Goal: Task Accomplishment & Management: Use online tool/utility

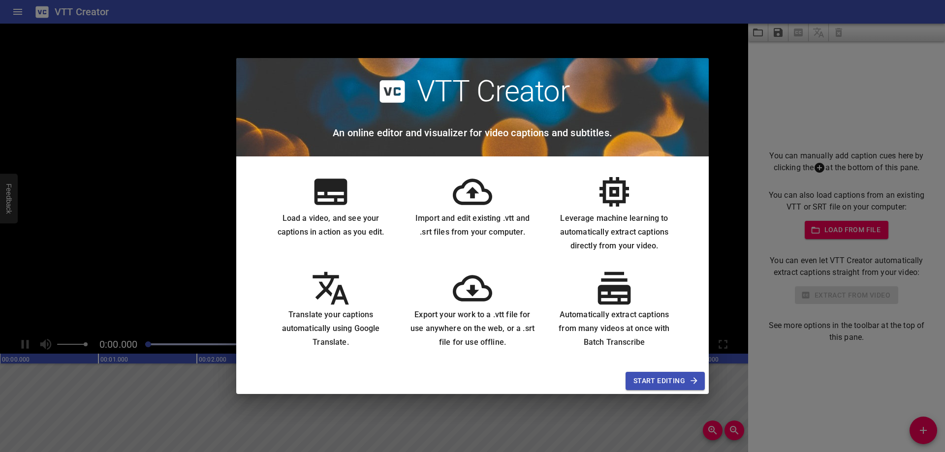
click at [656, 381] on span "Start Editing" at bounding box center [666, 381] width 64 height 12
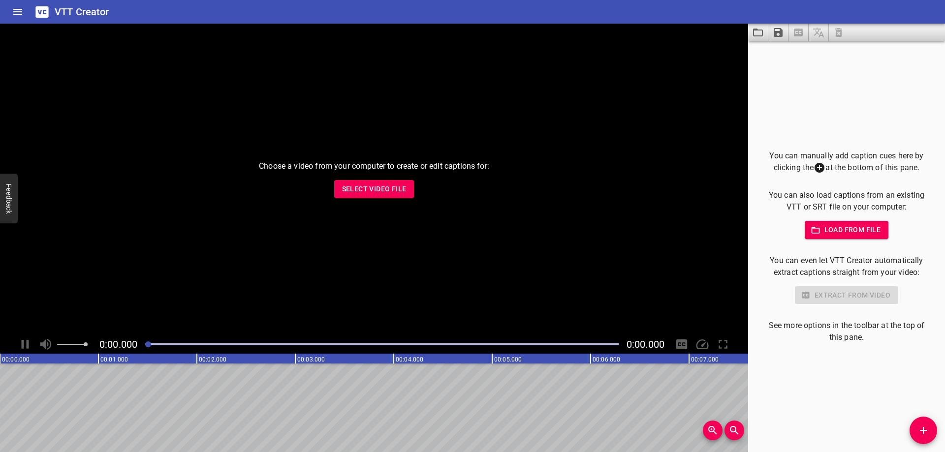
click at [347, 186] on span "Select Video File" at bounding box center [374, 189] width 64 height 12
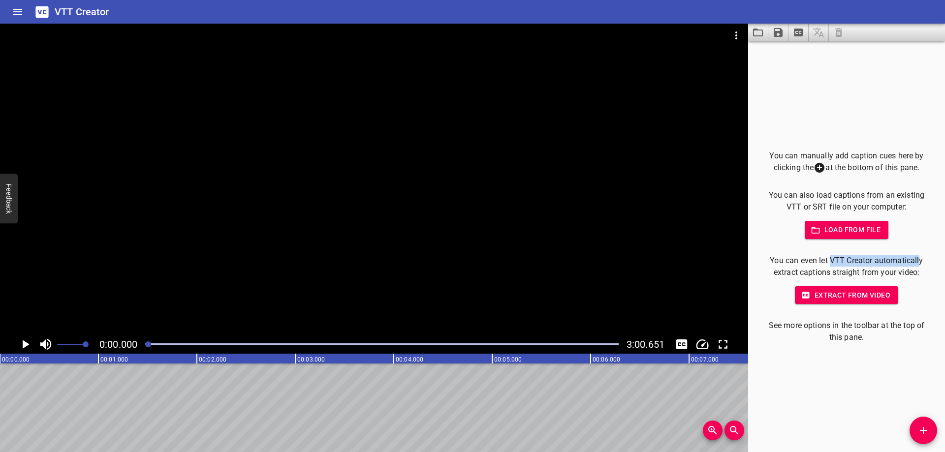
drag, startPoint x: 829, startPoint y: 260, endPoint x: 915, endPoint y: 261, distance: 86.2
click at [915, 261] on p "You can even let VTT Creator automatically extract captions straight from your …" at bounding box center [846, 267] width 165 height 24
click at [827, 293] on span "Extract from video" at bounding box center [847, 296] width 88 height 12
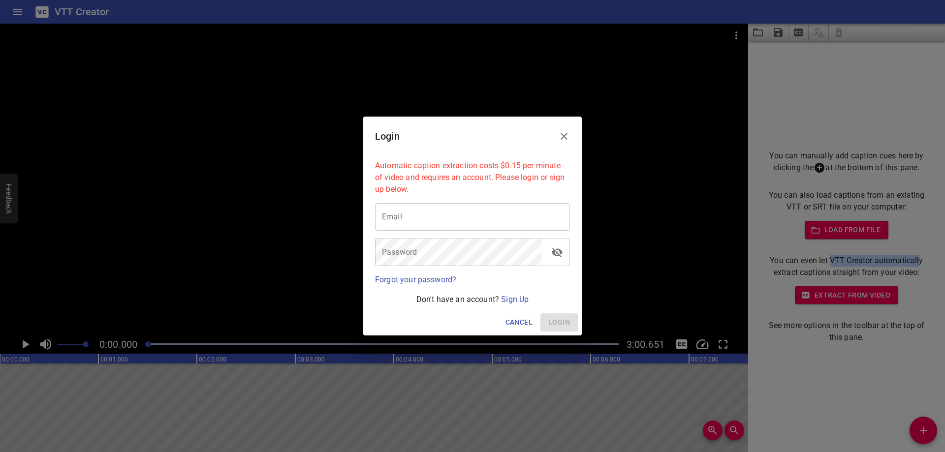
click at [567, 136] on icon "Close" at bounding box center [564, 136] width 12 height 12
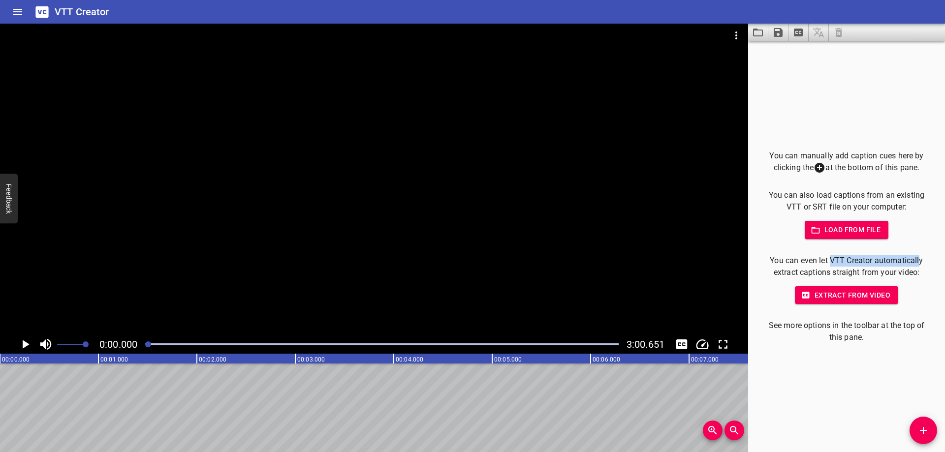
click at [853, 296] on span "Extract from video" at bounding box center [847, 296] width 88 height 12
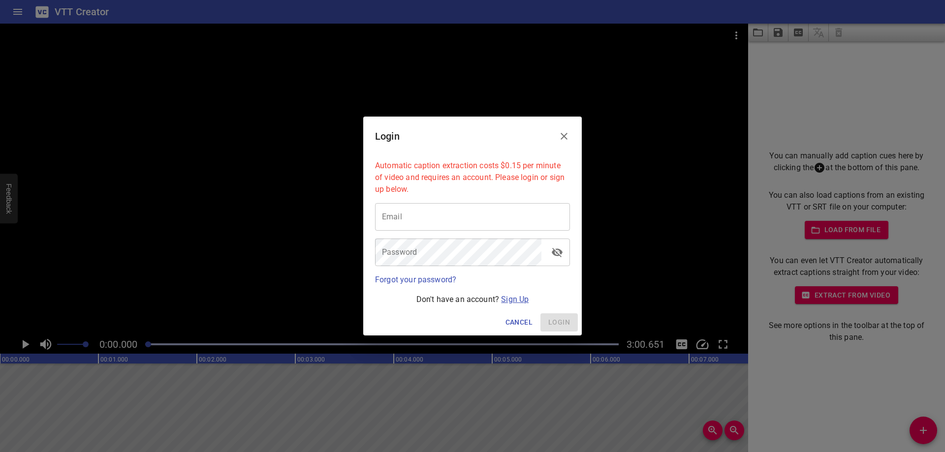
click at [516, 301] on link "Sign Up" at bounding box center [515, 299] width 28 height 9
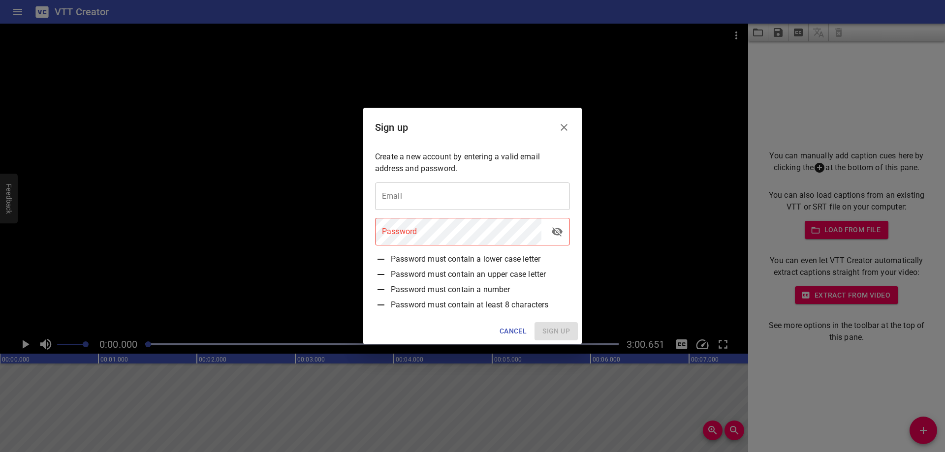
click at [506, 197] on input "email" at bounding box center [472, 197] width 195 height 28
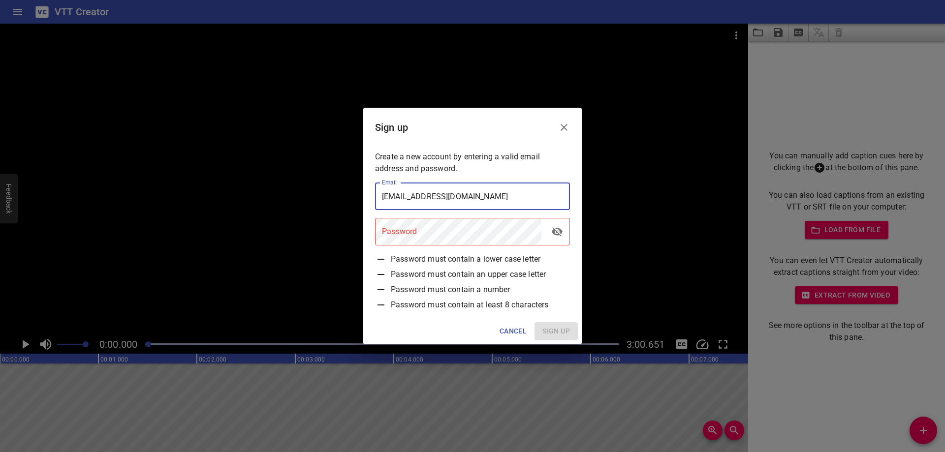
type input "[EMAIL_ADDRESS][DOMAIN_NAME]"
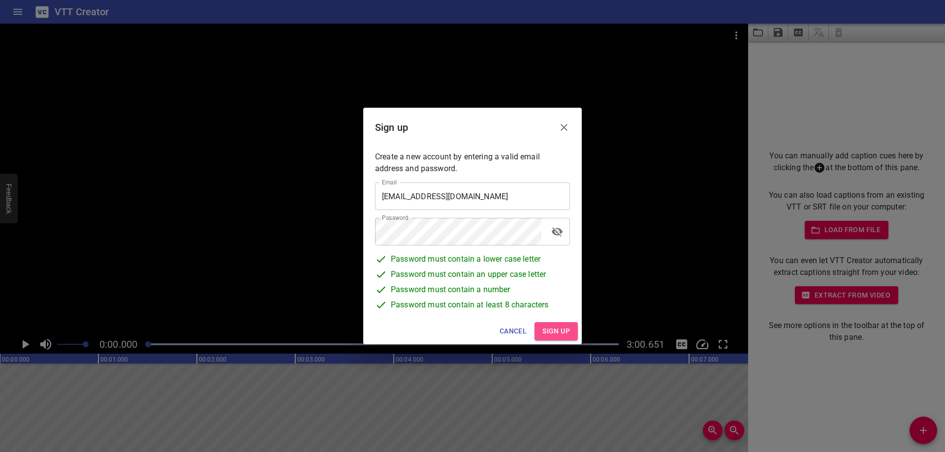
drag, startPoint x: 565, startPoint y: 336, endPoint x: 568, endPoint y: 332, distance: 5.3
click at [565, 336] on span "Sign up" at bounding box center [557, 331] width 28 height 12
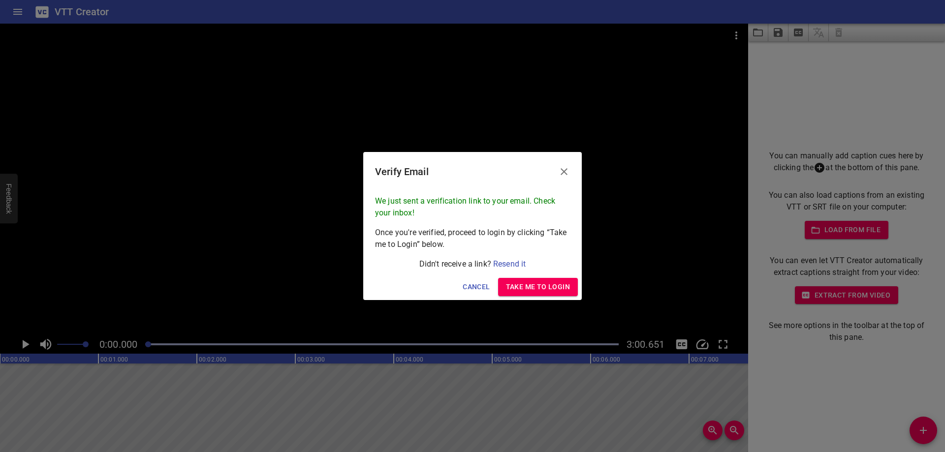
click at [514, 284] on span "Take me to Login" at bounding box center [538, 287] width 64 height 12
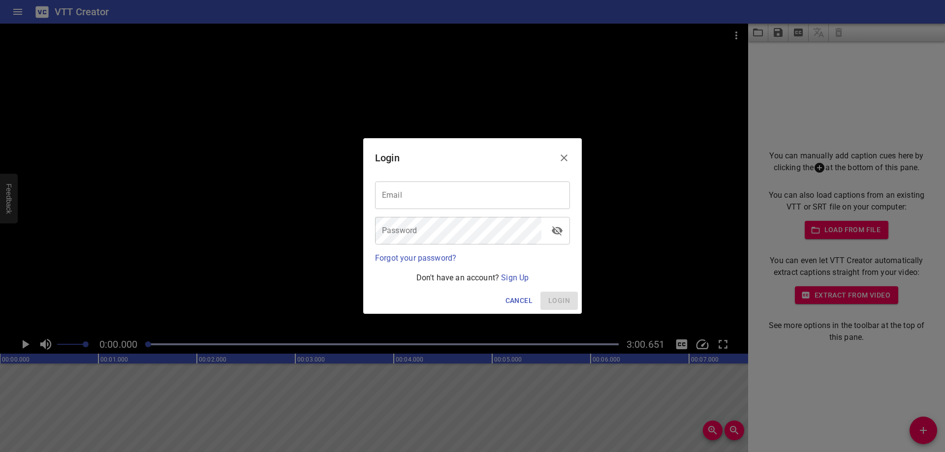
click at [571, 157] on button "Close" at bounding box center [564, 158] width 24 height 24
